Goal: Task Accomplishment & Management: Manage account settings

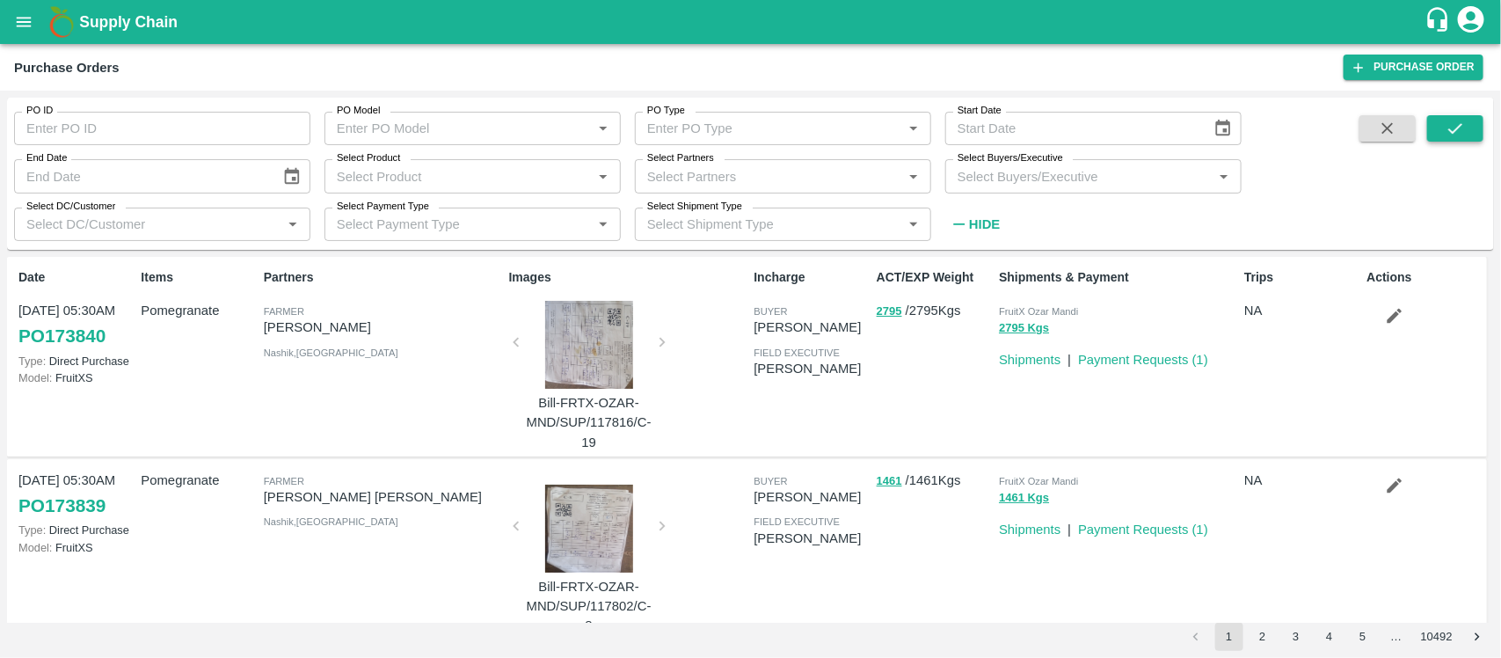
click at [1460, 126] on icon "submit" at bounding box center [1455, 128] width 14 height 11
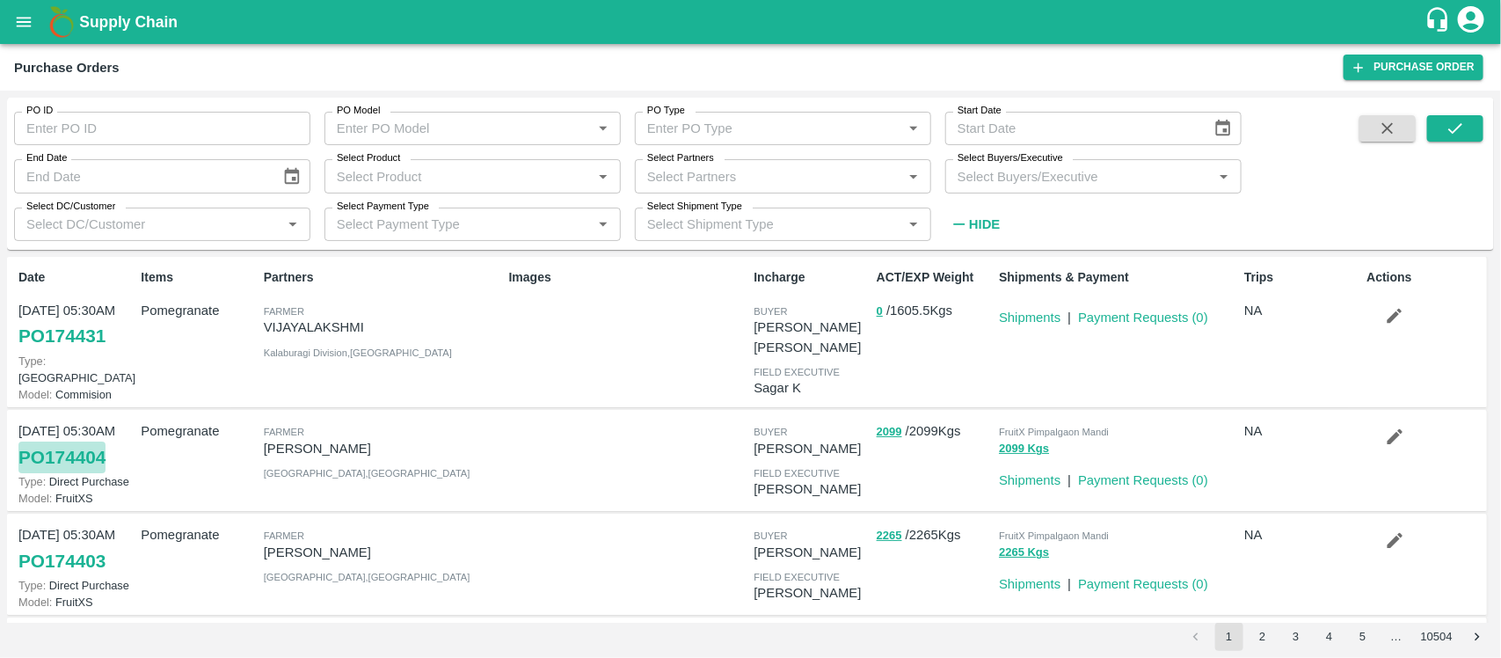
click at [82, 441] on link "PO 174404" at bounding box center [61, 457] width 87 height 32
click at [1452, 138] on button "submit" at bounding box center [1455, 128] width 56 height 26
click at [1391, 426] on icon "button" at bounding box center [1394, 435] width 19 height 19
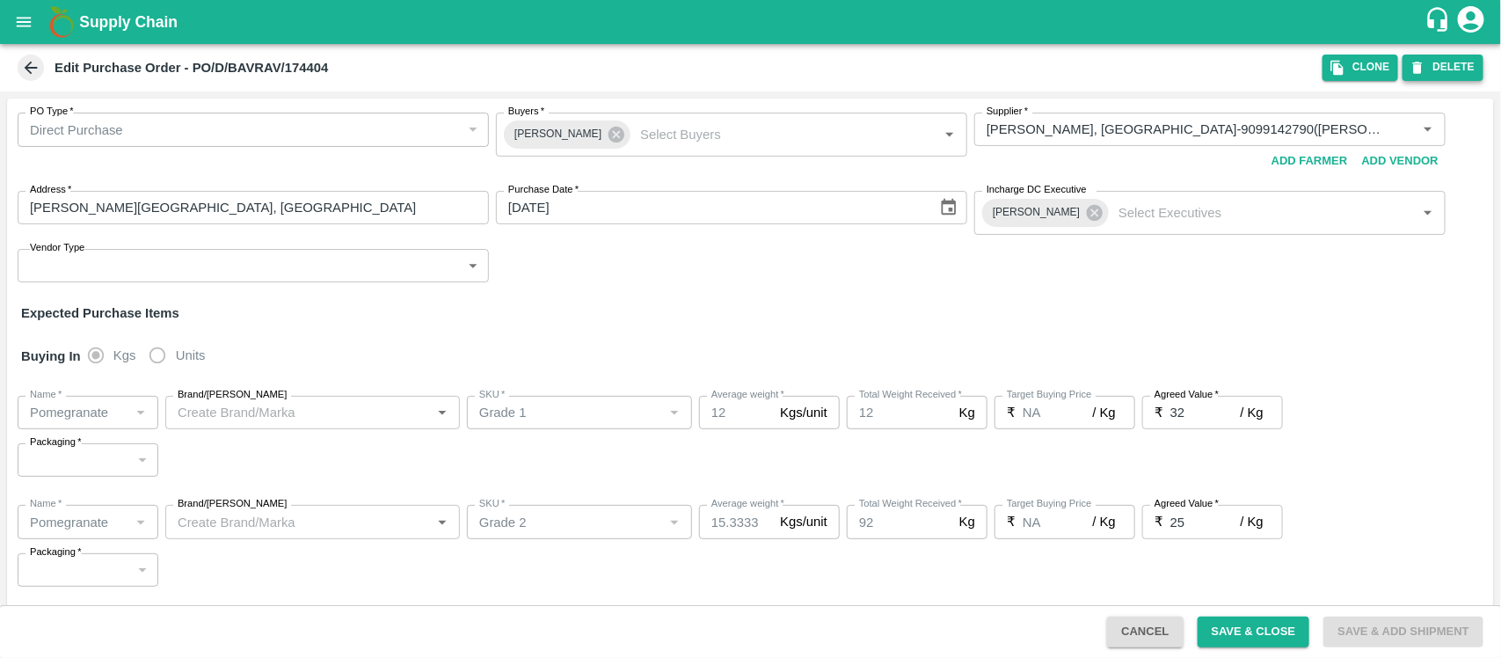
click at [1443, 66] on button "DELETE" at bounding box center [1442, 67] width 81 height 25
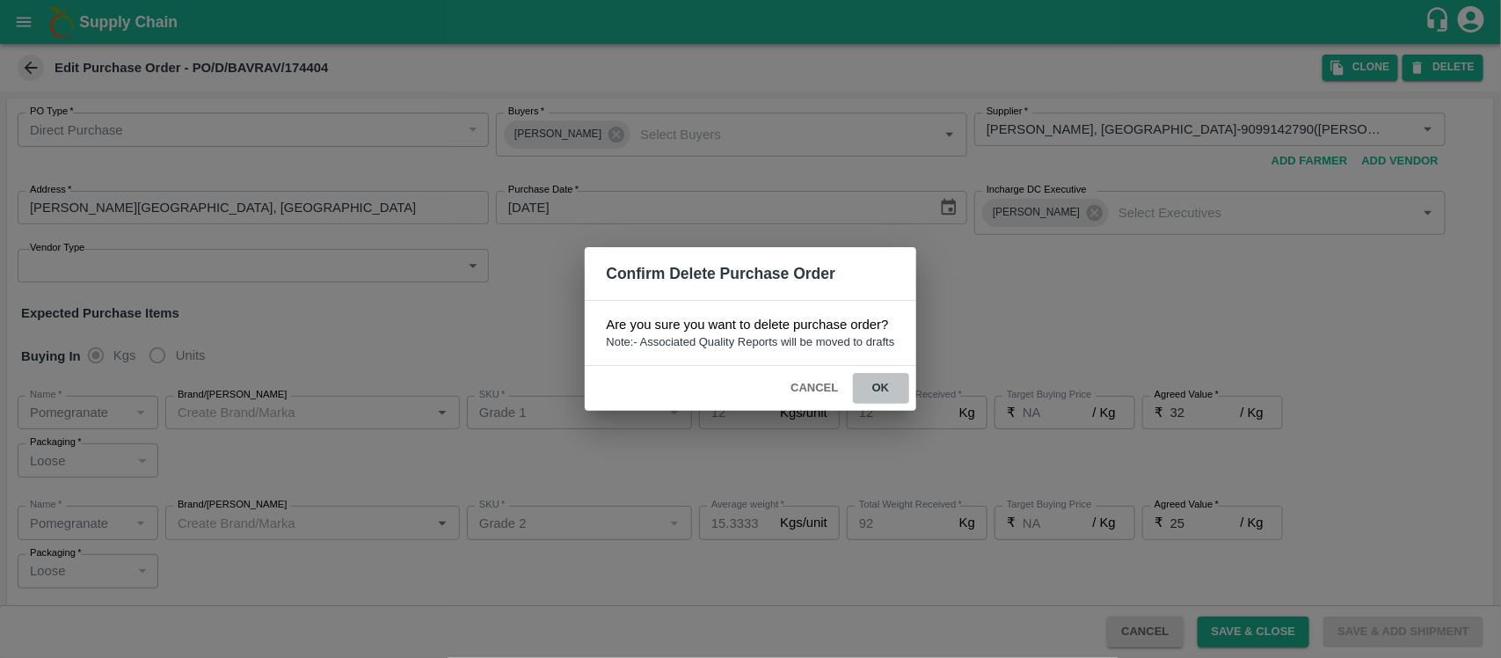
click at [876, 373] on button "ok" at bounding box center [881, 388] width 56 height 31
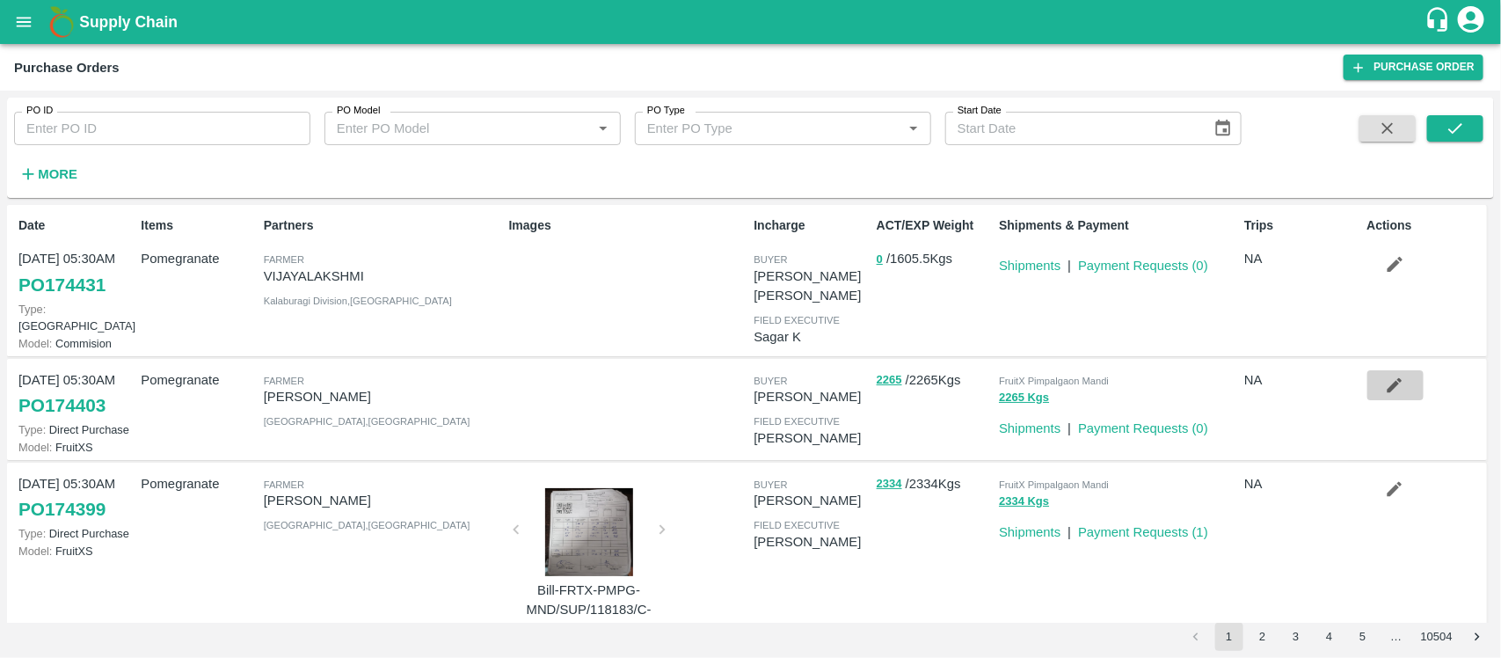
click at [1391, 377] on icon "button" at bounding box center [1394, 384] width 15 height 15
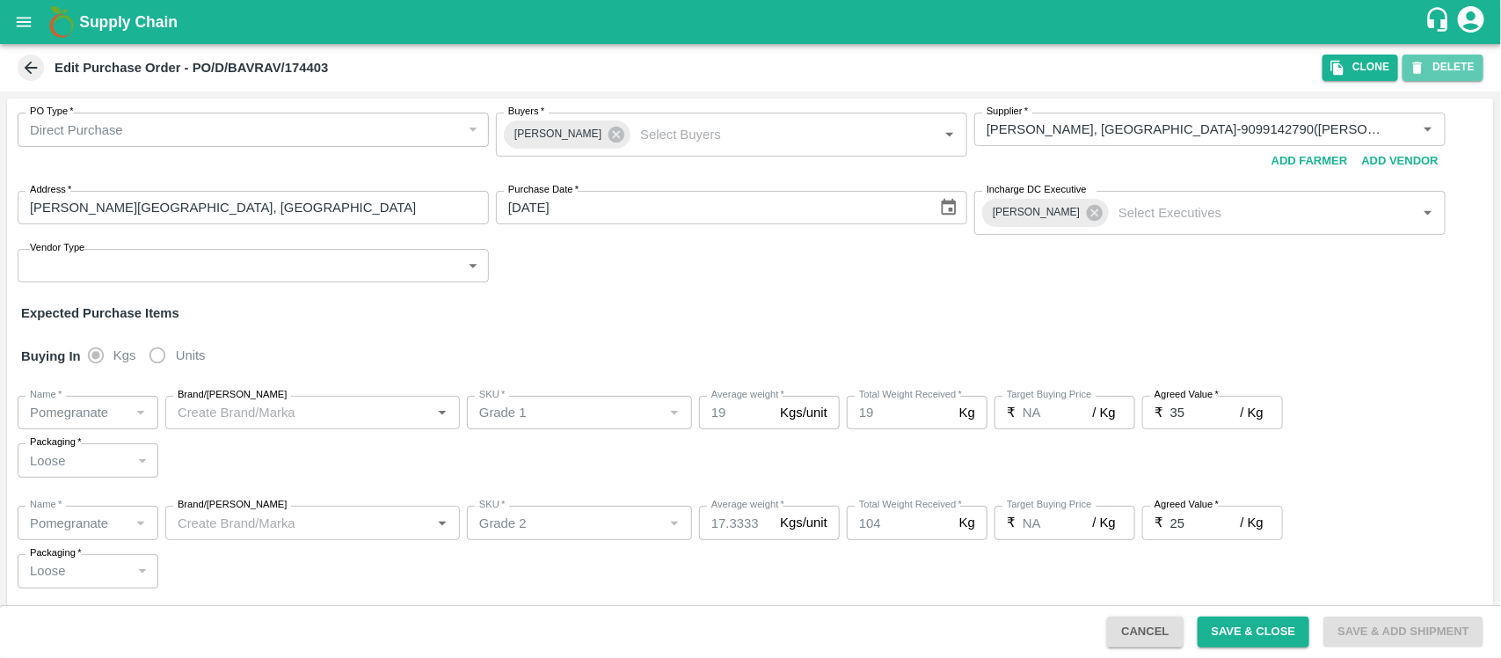
click at [1440, 77] on button "DELETE" at bounding box center [1442, 67] width 81 height 25
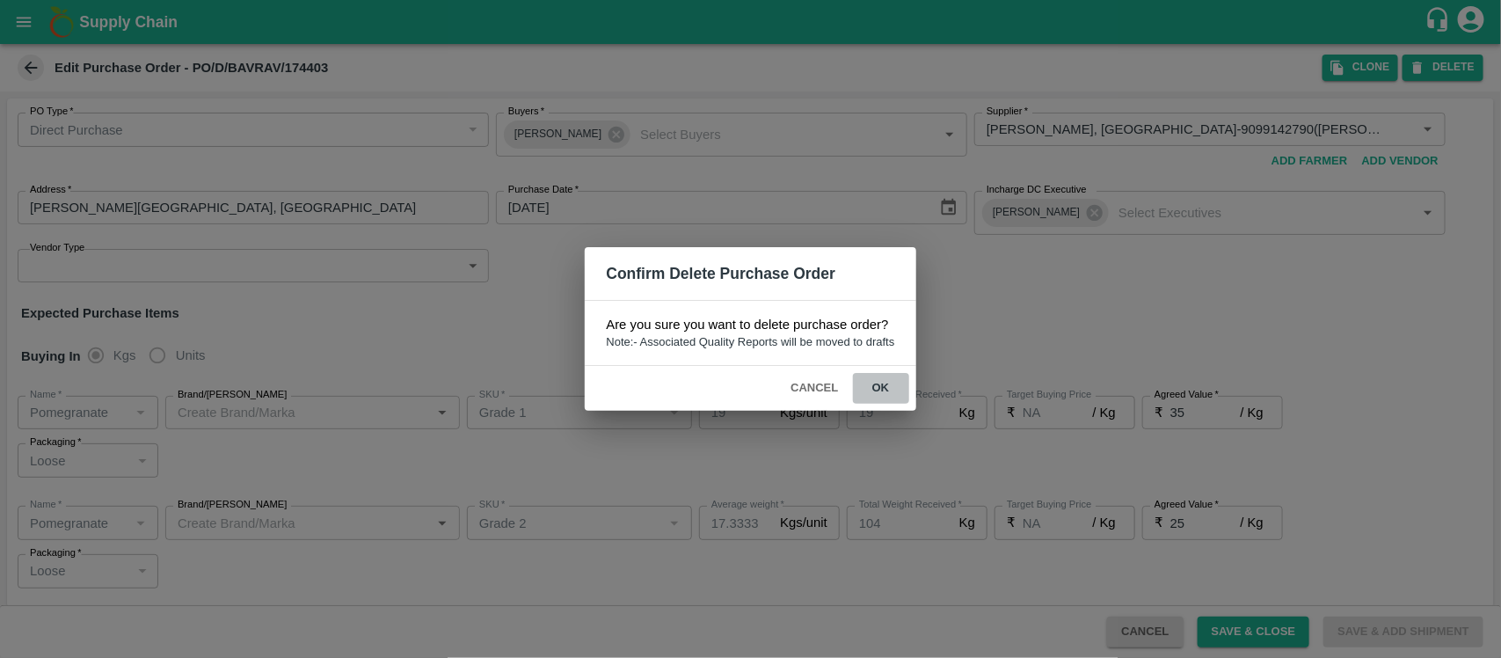
click at [883, 388] on button "ok" at bounding box center [881, 388] width 56 height 31
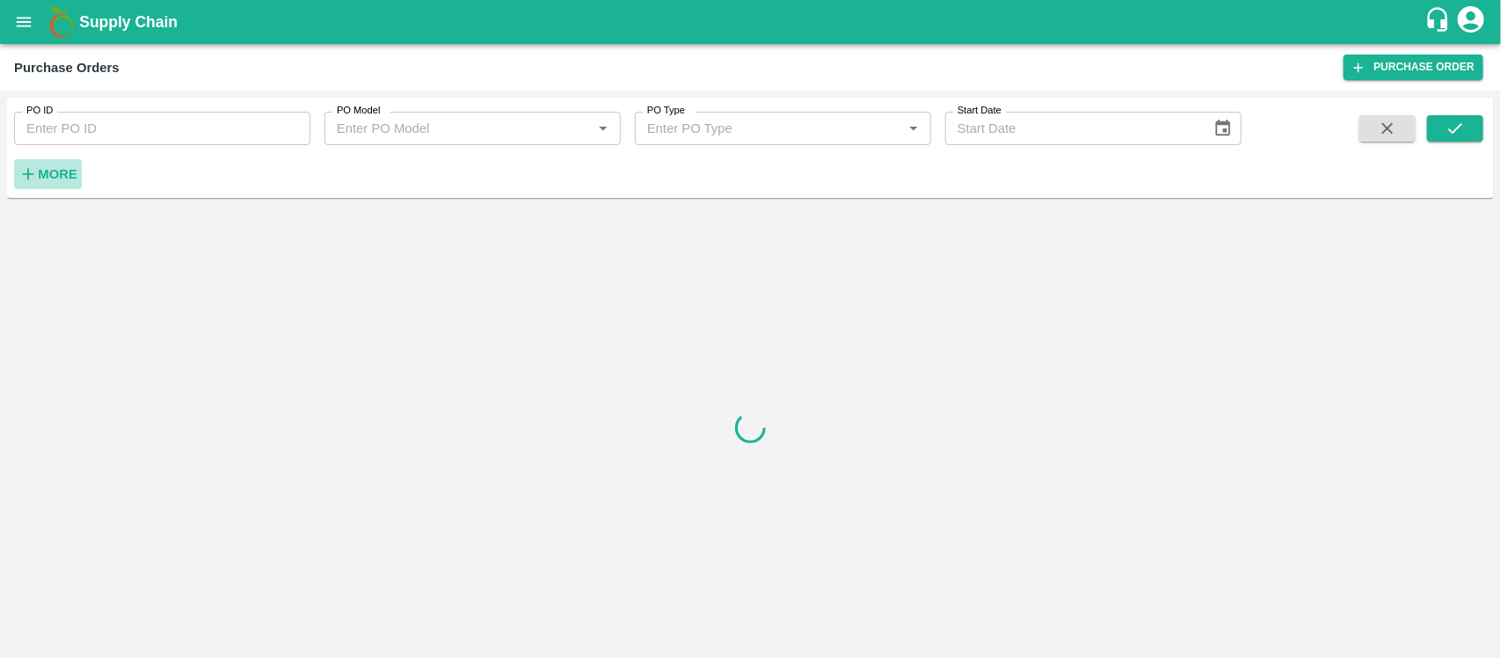
click at [62, 176] on strong "More" at bounding box center [58, 174] width 40 height 14
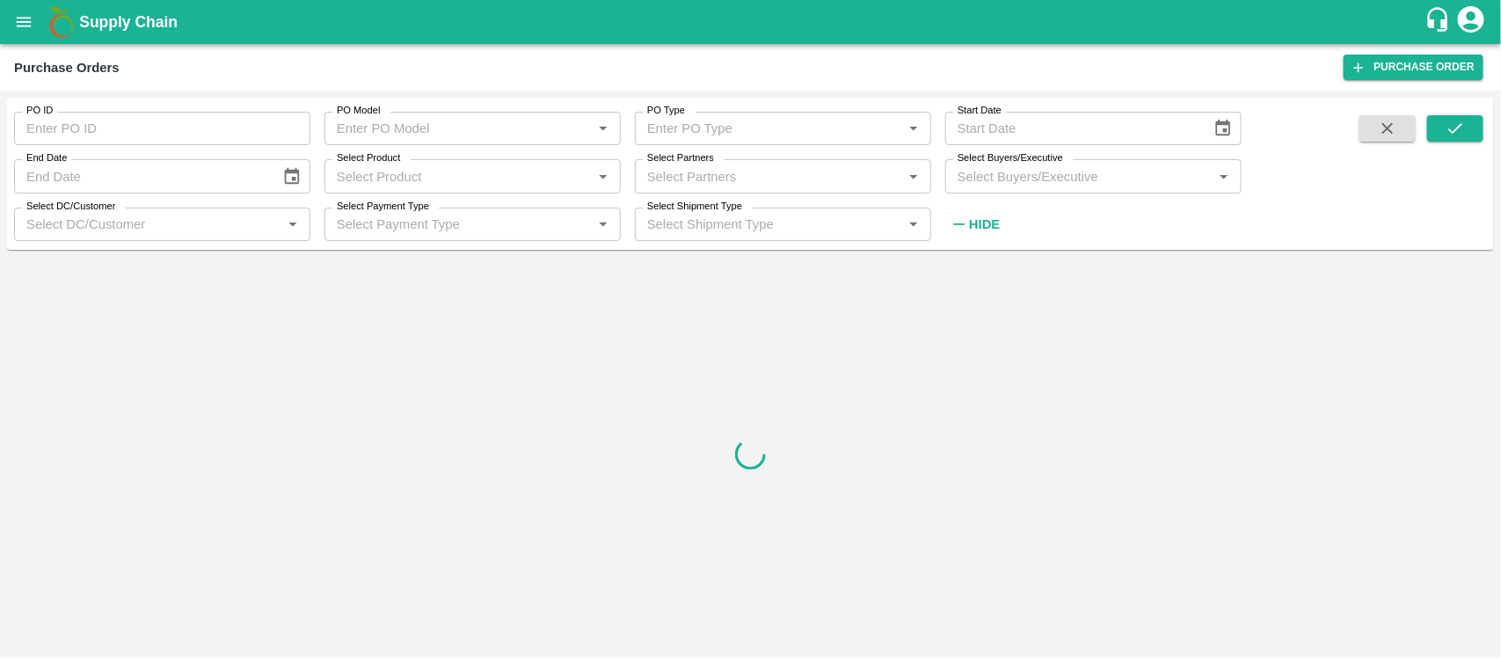
click at [178, 225] on input "Select DC/Customer" at bounding box center [147, 224] width 257 height 23
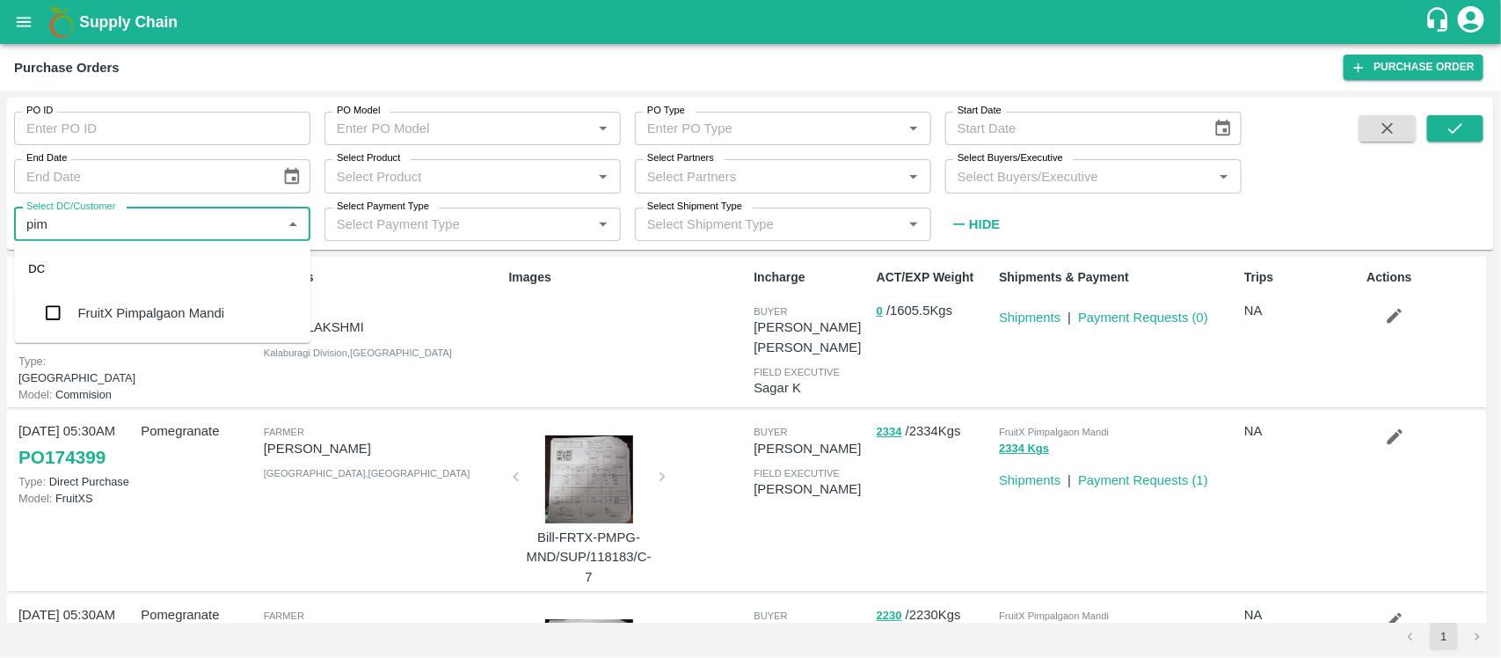
type input "pimp"
click at [176, 310] on div "FruitX Pimpalgaon Mandi" at bounding box center [151, 312] width 147 height 19
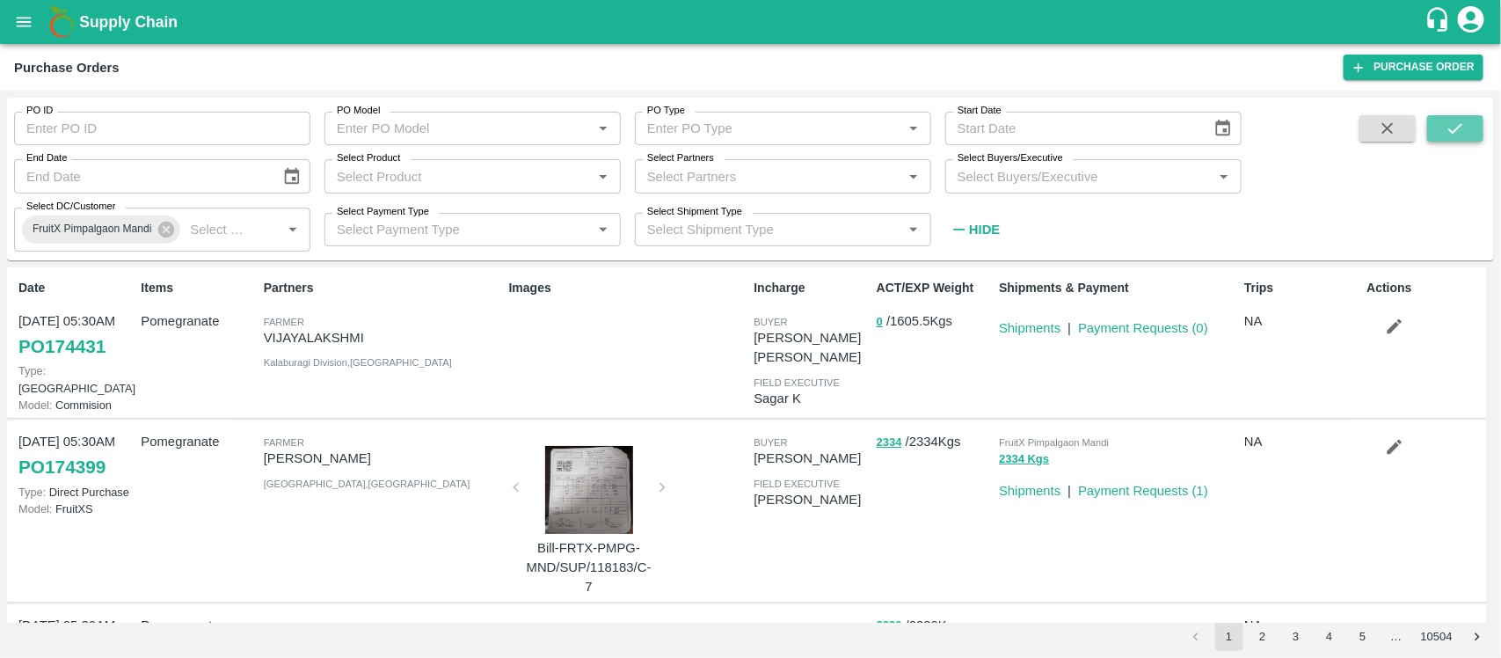
click at [1461, 127] on icon "submit" at bounding box center [1454, 128] width 19 height 19
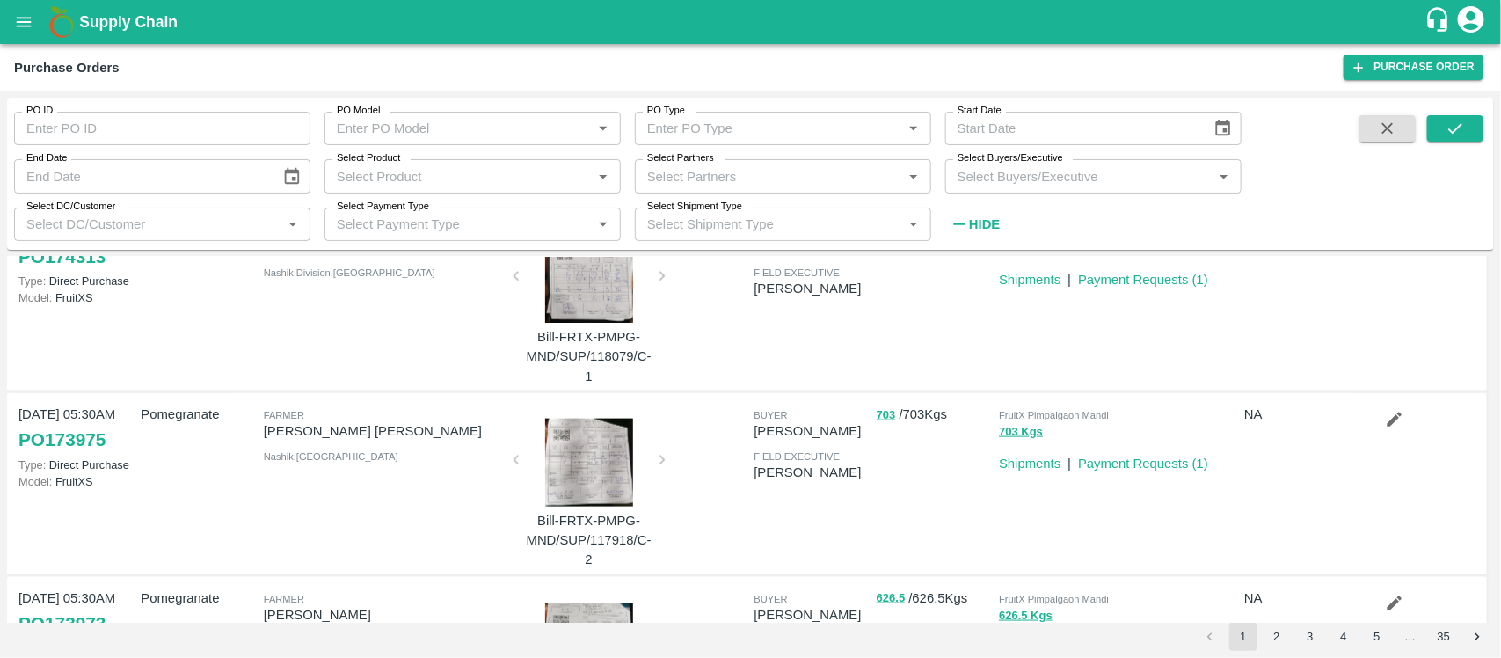
scroll to position [1306, 0]
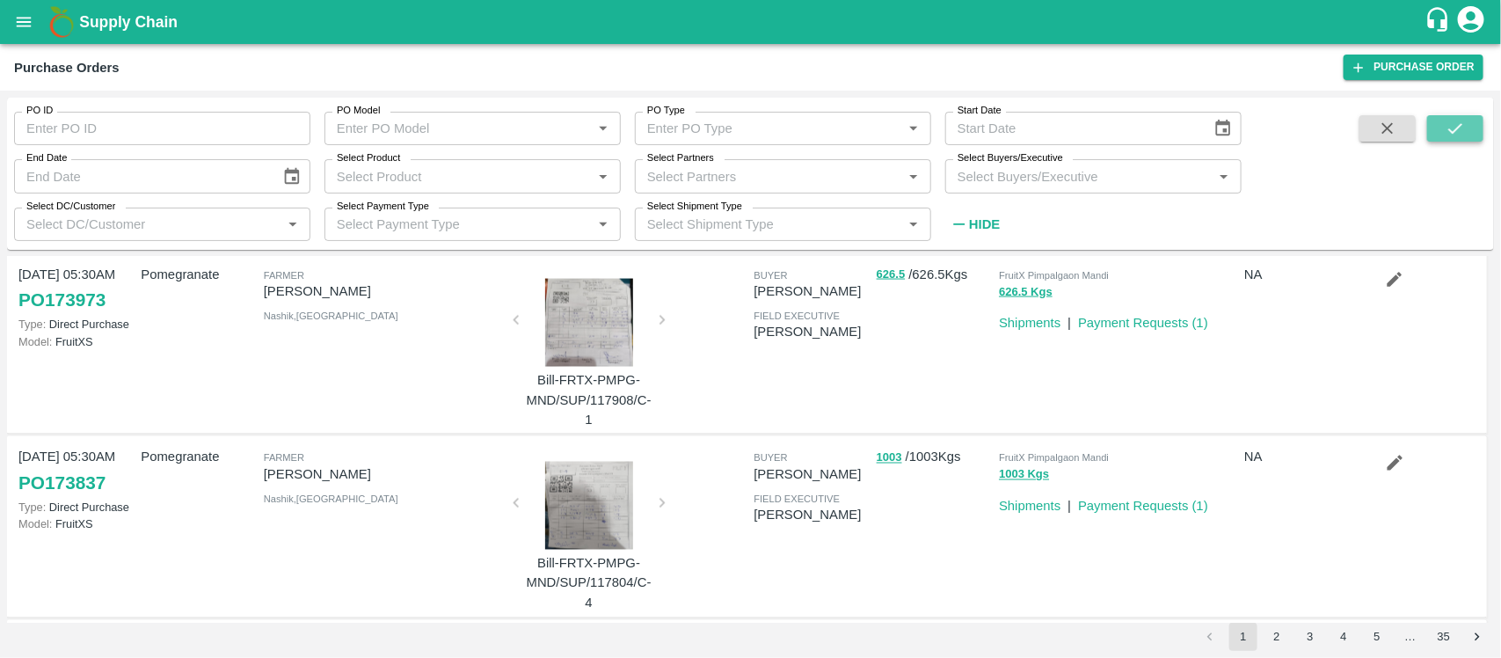
click at [1456, 127] on icon "submit" at bounding box center [1454, 128] width 19 height 19
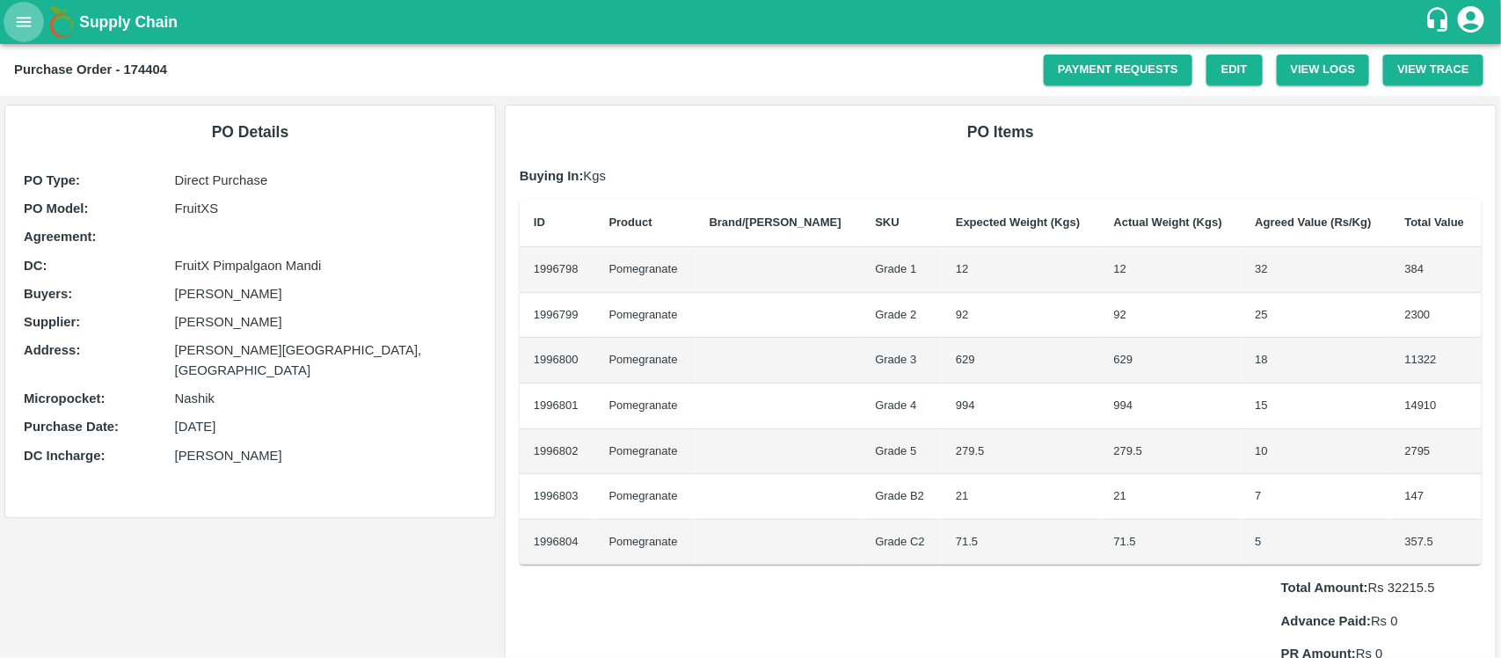
click at [19, 31] on icon "open drawer" at bounding box center [23, 21] width 19 height 19
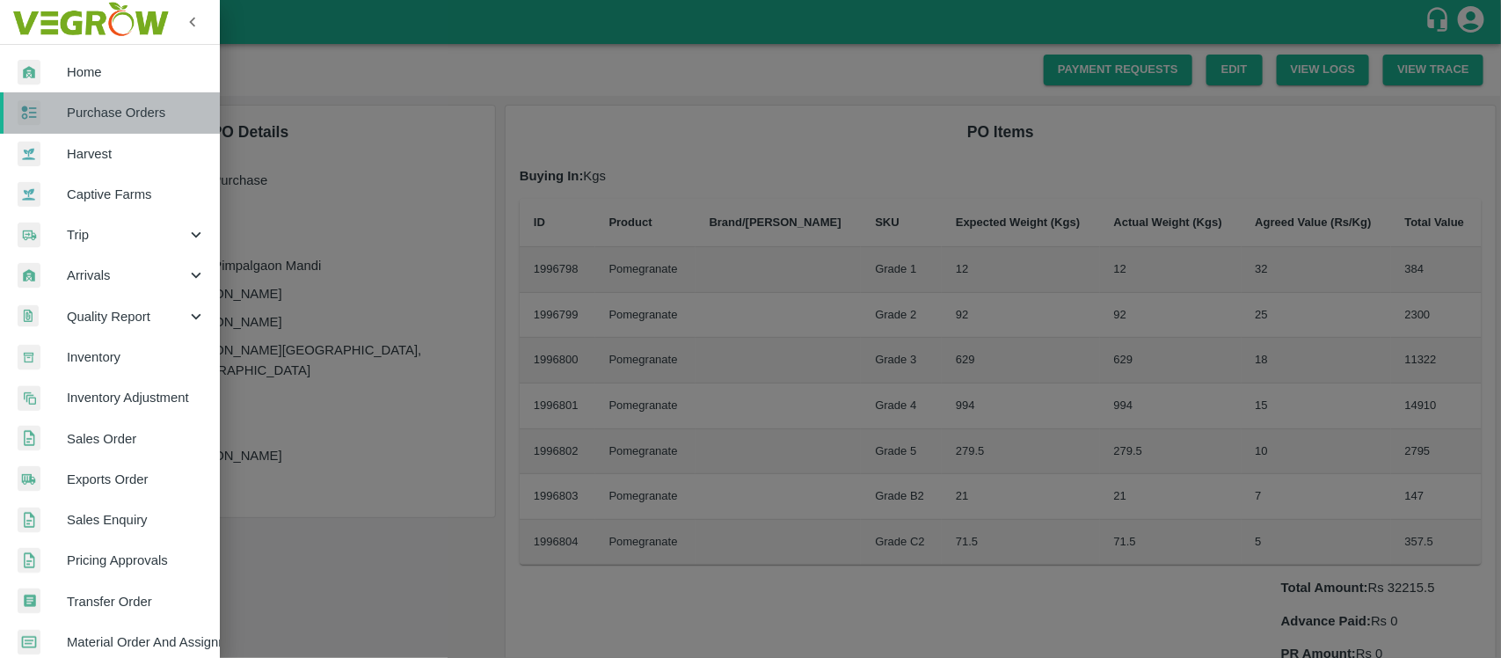
click at [149, 120] on span "Purchase Orders" at bounding box center [136, 112] width 139 height 19
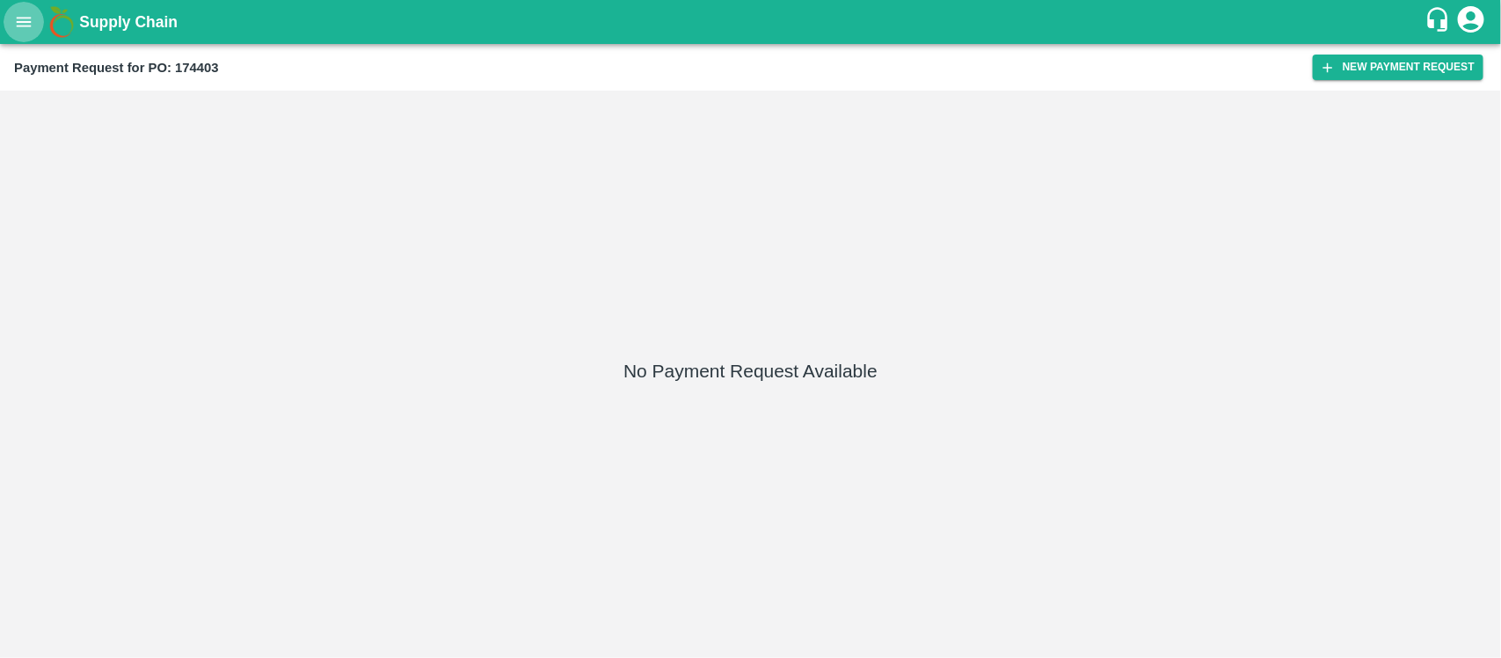
click at [31, 26] on icon "open drawer" at bounding box center [24, 22] width 15 height 10
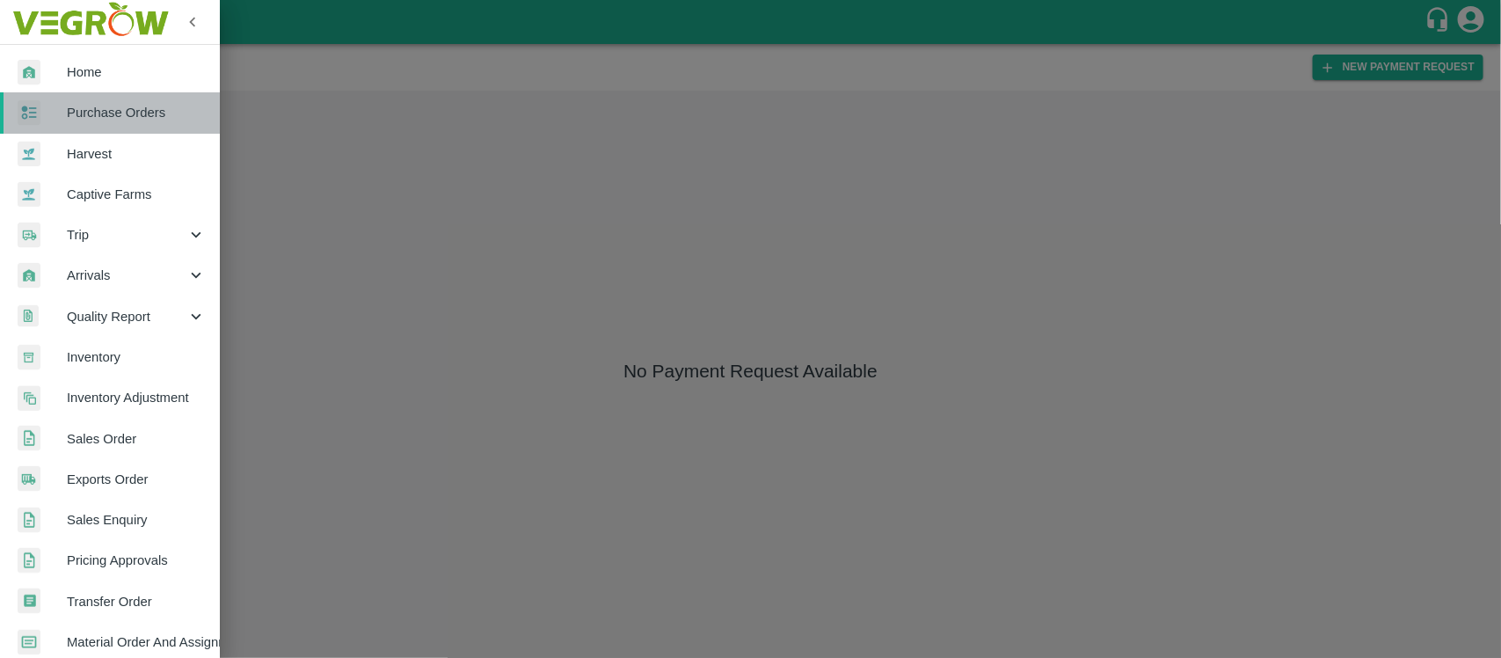
click at [121, 121] on span "Purchase Orders" at bounding box center [136, 112] width 139 height 19
